Goal: Information Seeking & Learning: Learn about a topic

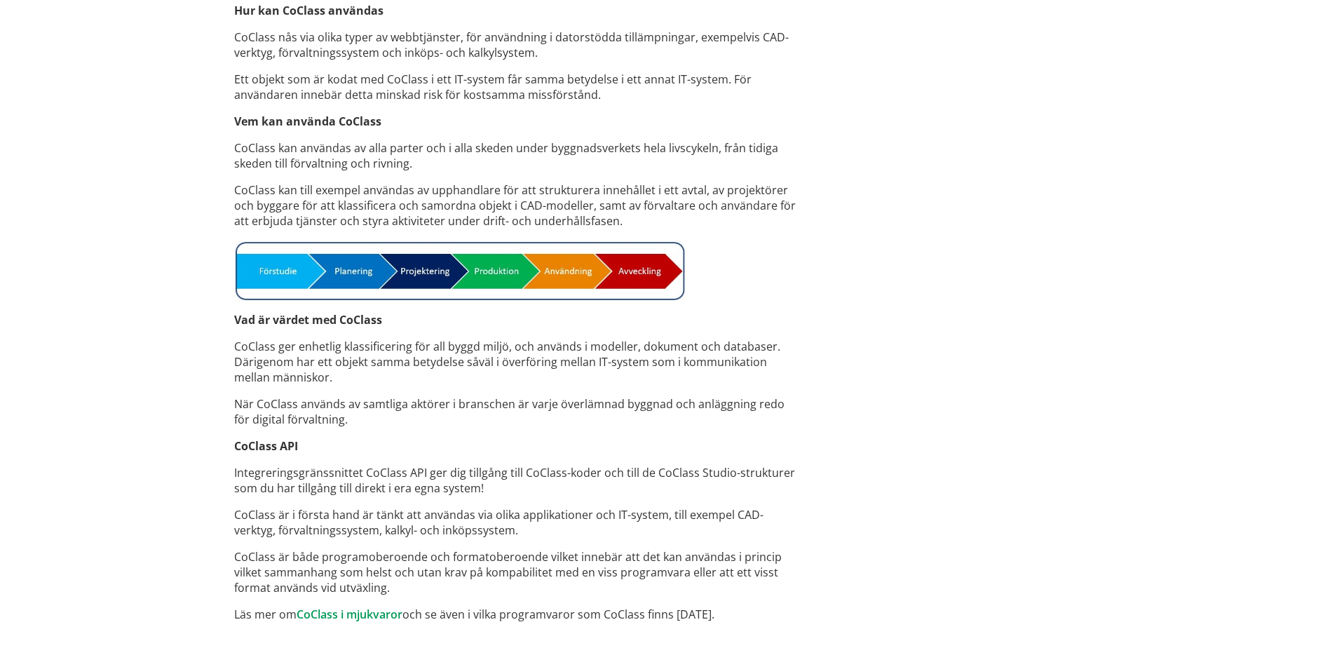
scroll to position [975, 0]
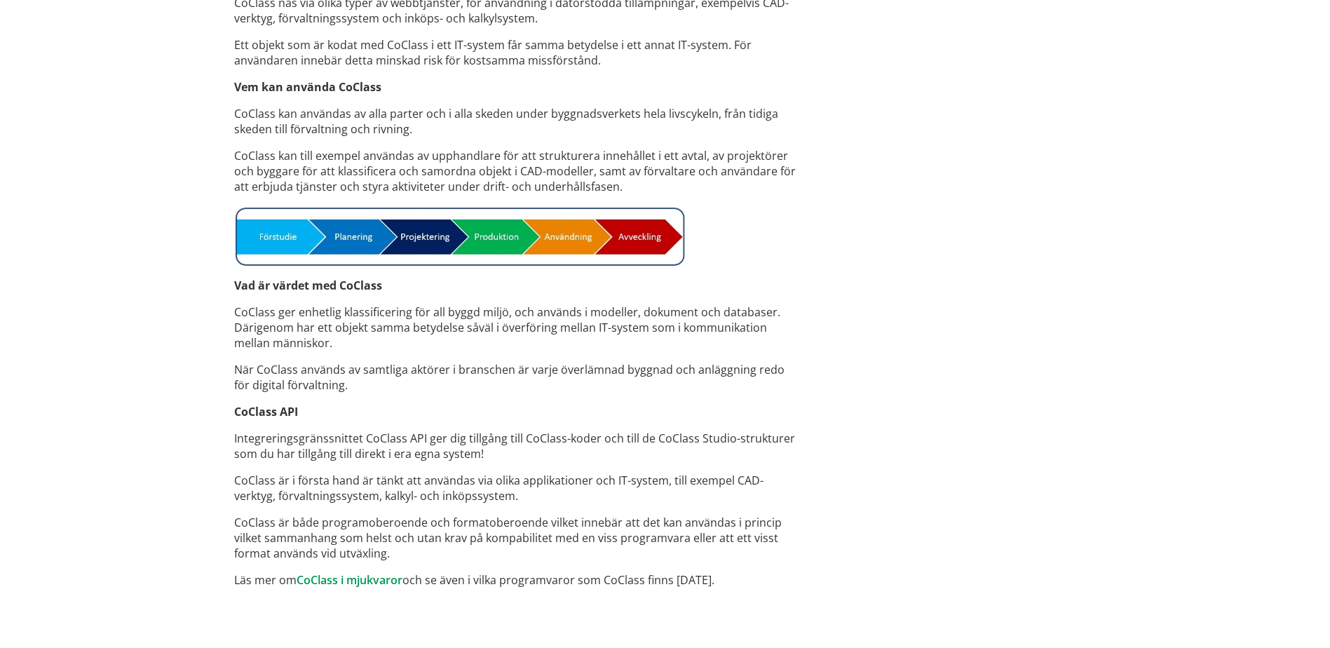
drag, startPoint x: 141, startPoint y: 348, endPoint x: 111, endPoint y: 395, distance: 56.4
click at [331, 577] on link "CoClass i mjukvaror" at bounding box center [350, 579] width 106 height 15
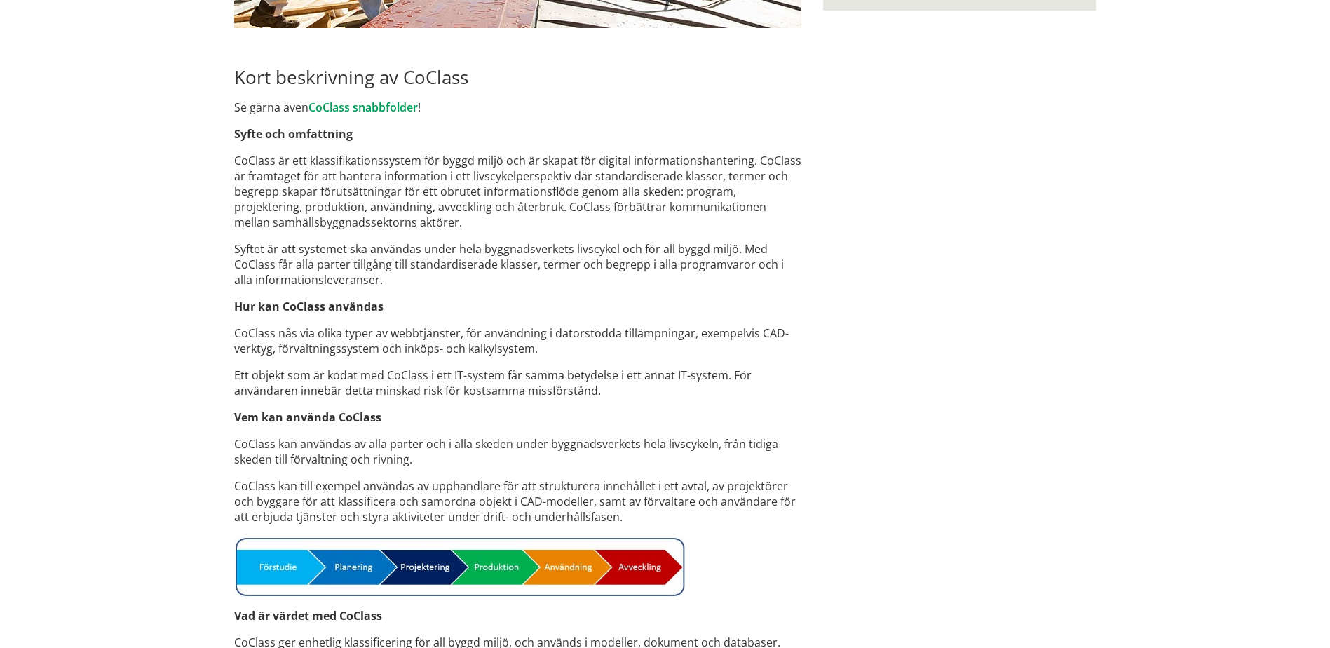
scroll to position [625, 0]
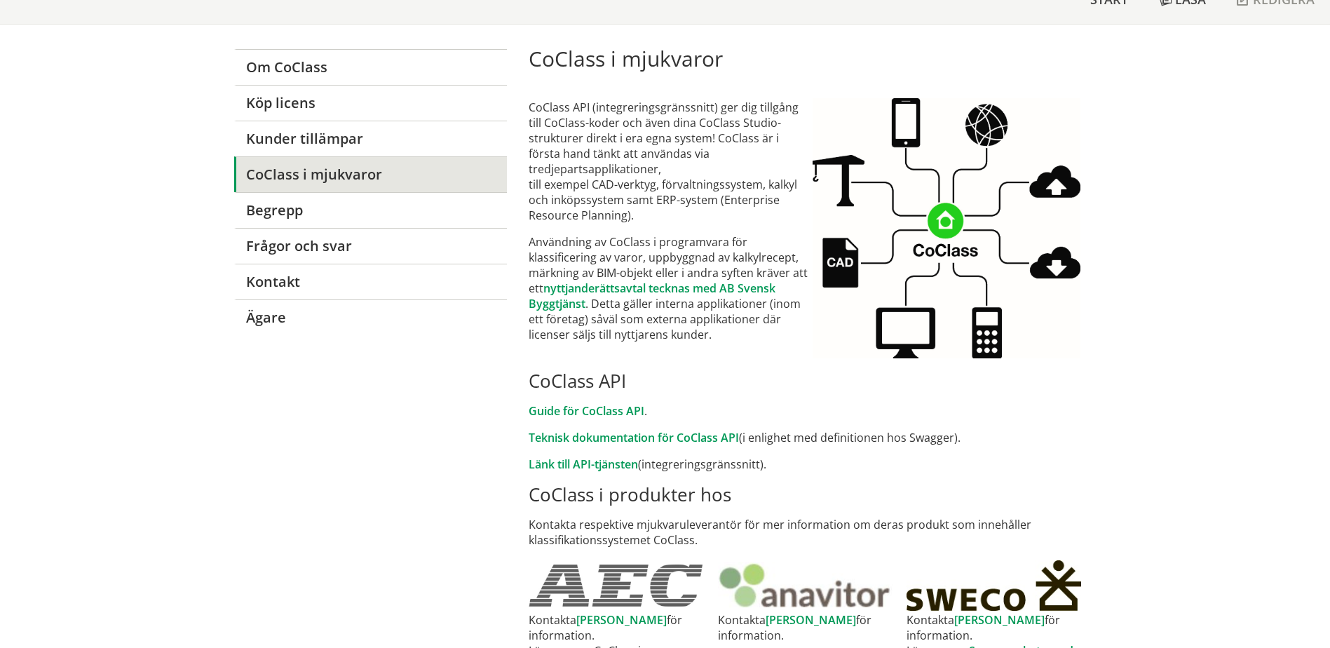
scroll to position [140, 0]
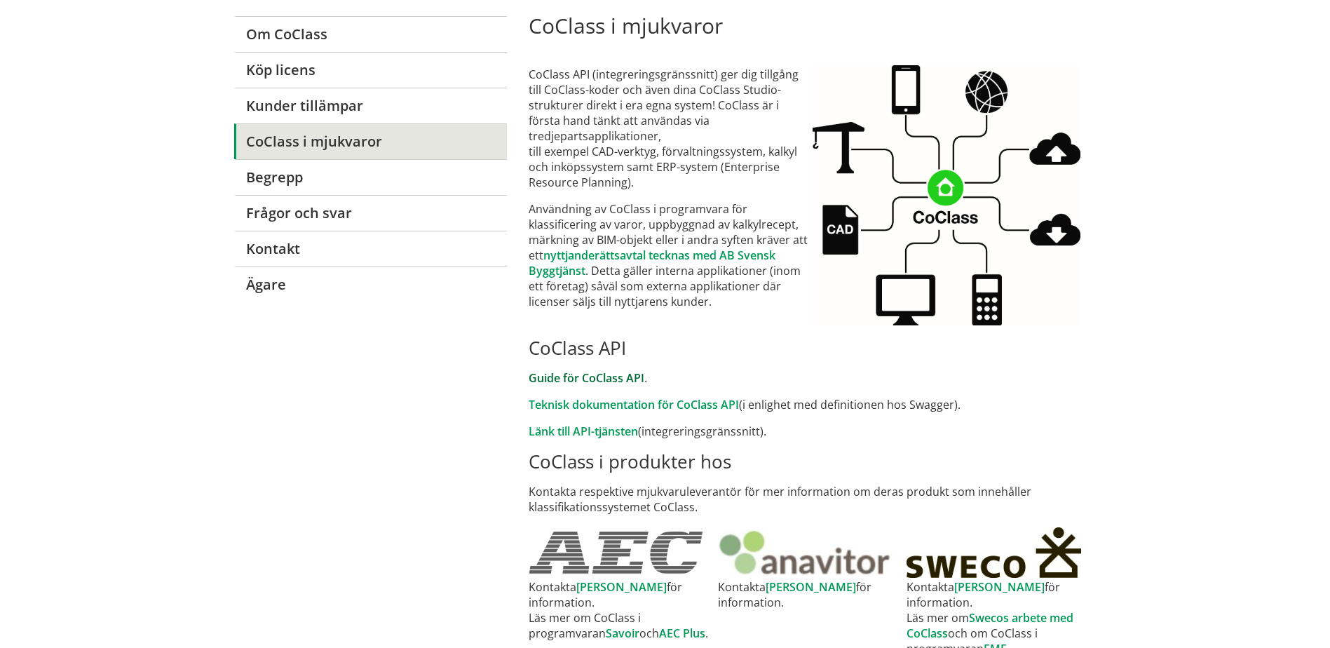
click at [616, 378] on link "Guide för CoClass API" at bounding box center [587, 377] width 116 height 15
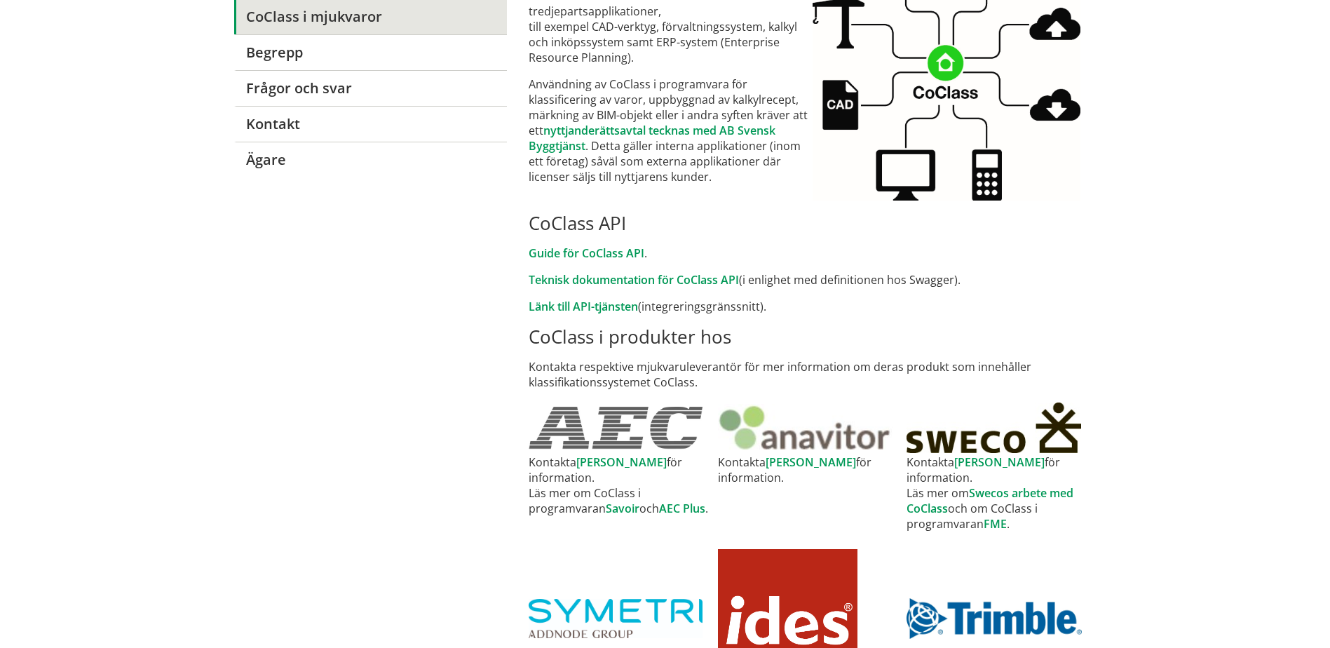
scroll to position [280, 0]
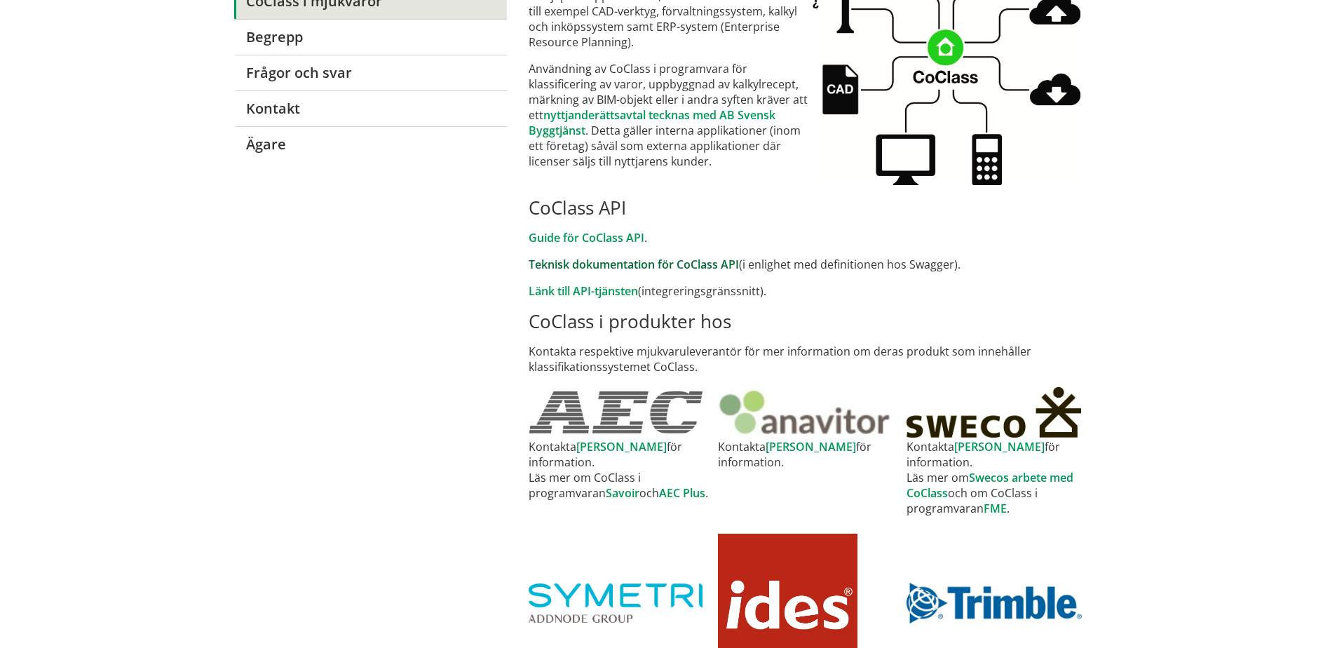
click at [651, 264] on link "Teknisk dokumentation för CoClass API" at bounding box center [634, 264] width 210 height 15
click at [584, 290] on link "Länk till API-tjänsten" at bounding box center [583, 290] width 109 height 15
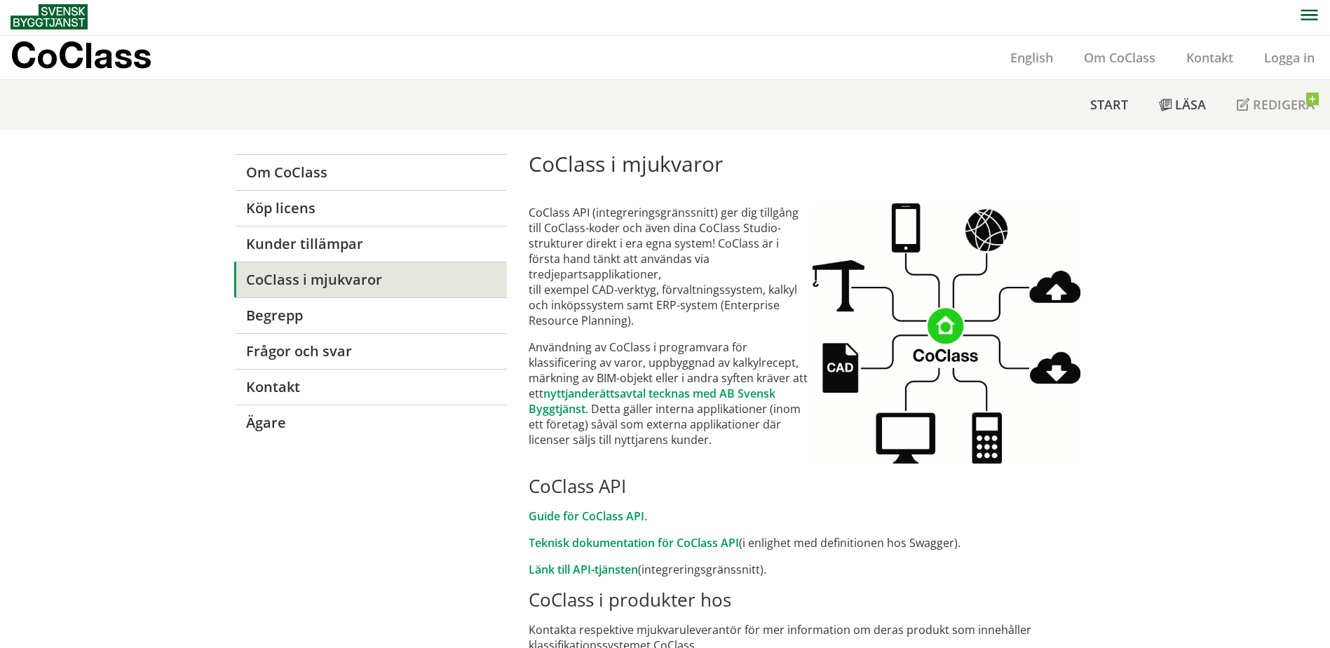
scroll to position [0, 0]
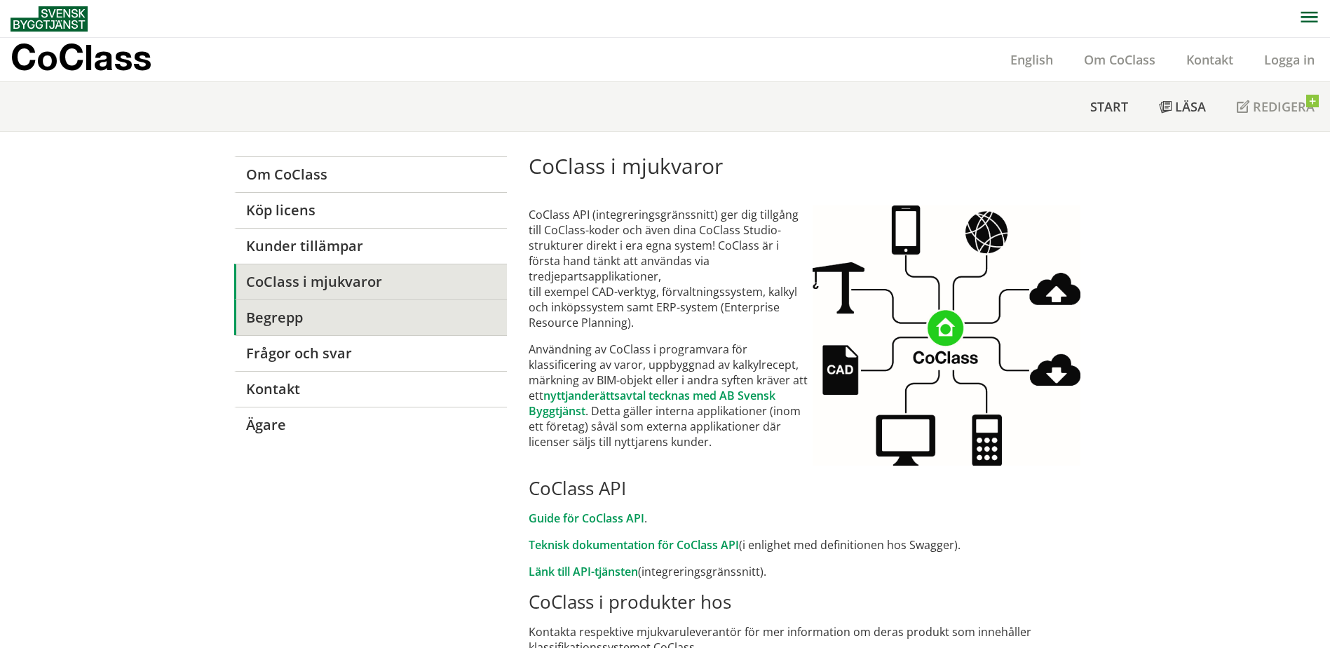
click at [292, 319] on link "Begrepp" at bounding box center [370, 317] width 273 height 36
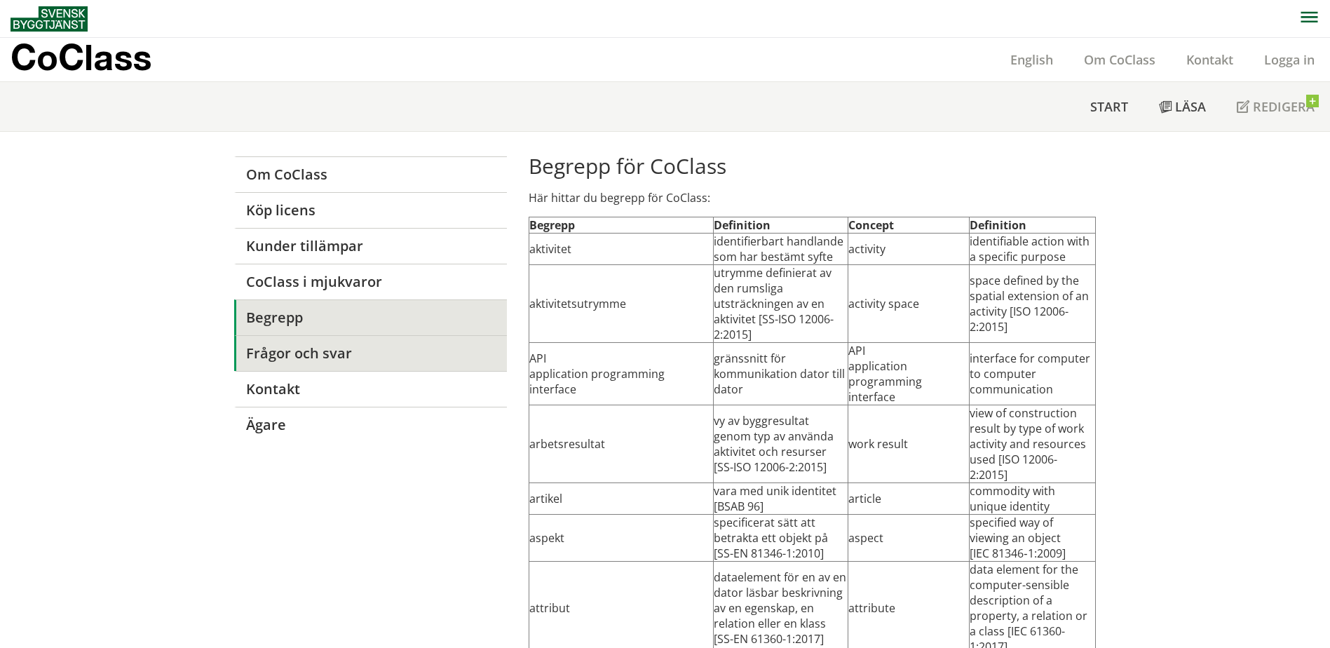
click at [309, 363] on link "Frågor och svar" at bounding box center [370, 353] width 273 height 36
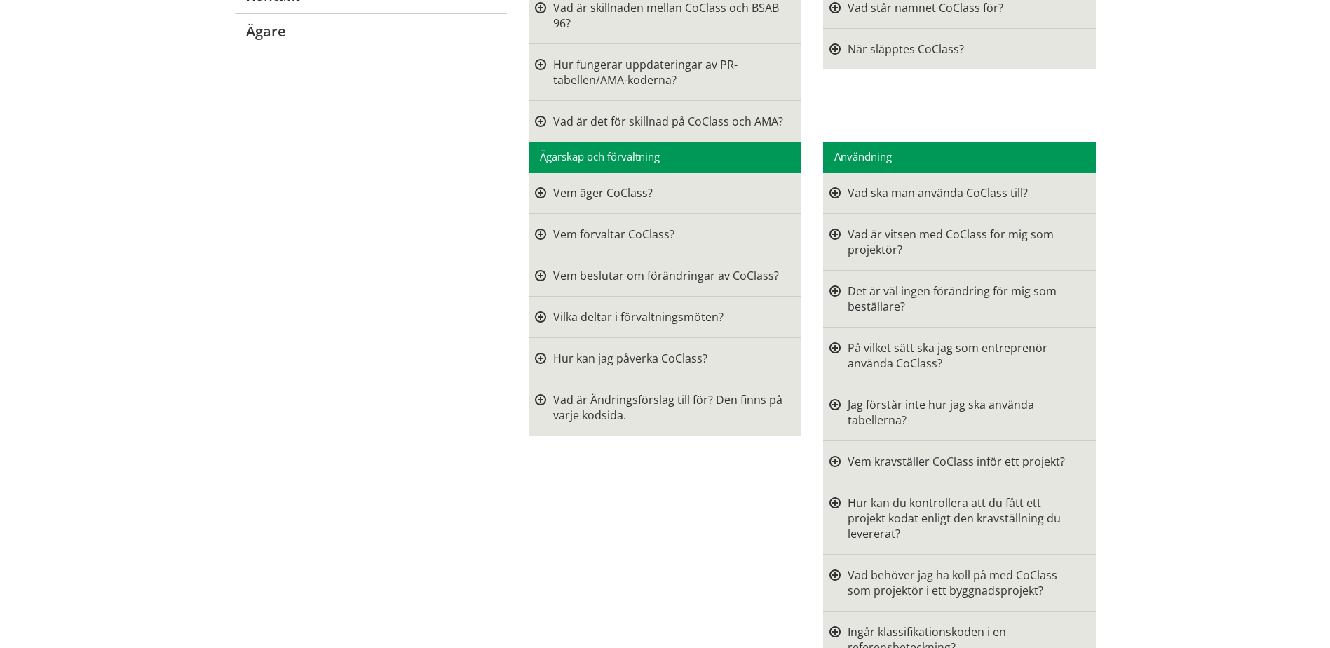
scroll to position [421, 0]
